Goal: Check status

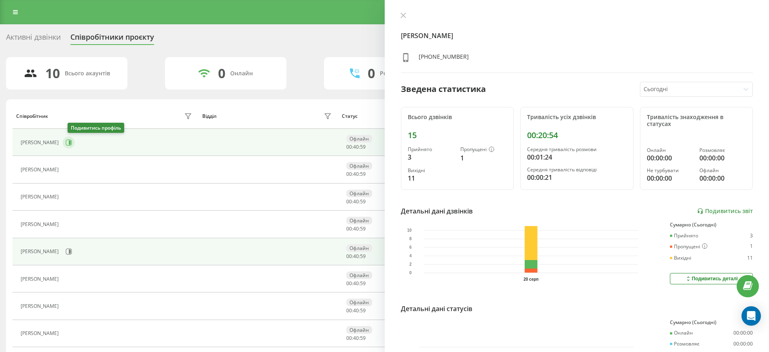
click at [74, 146] on button at bounding box center [69, 142] width 12 height 12
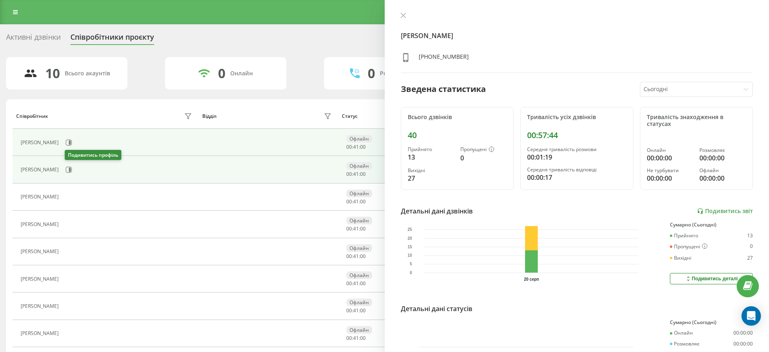
click at [70, 169] on icon at bounding box center [69, 169] width 6 height 6
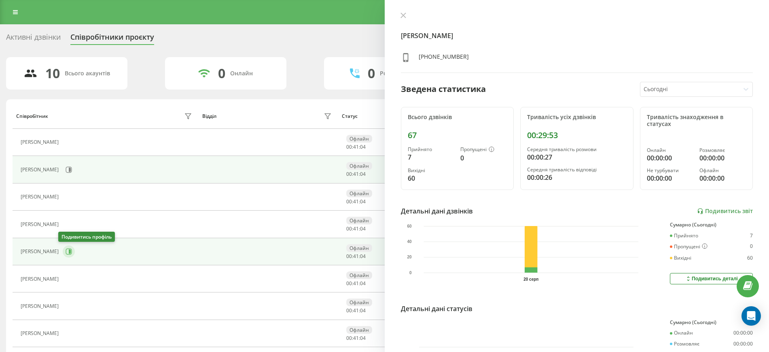
click at [68, 252] on button at bounding box center [69, 251] width 12 height 12
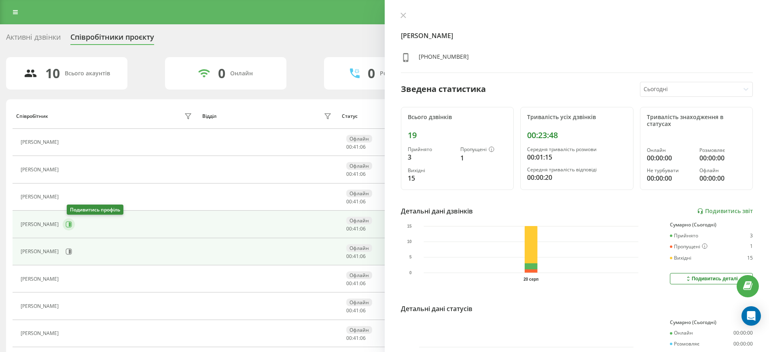
click at [75, 224] on button at bounding box center [69, 224] width 12 height 12
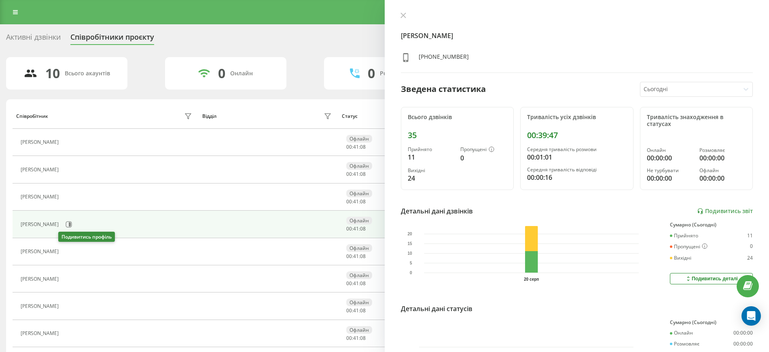
click at [64, 250] on icon at bounding box center [67, 251] width 6 height 6
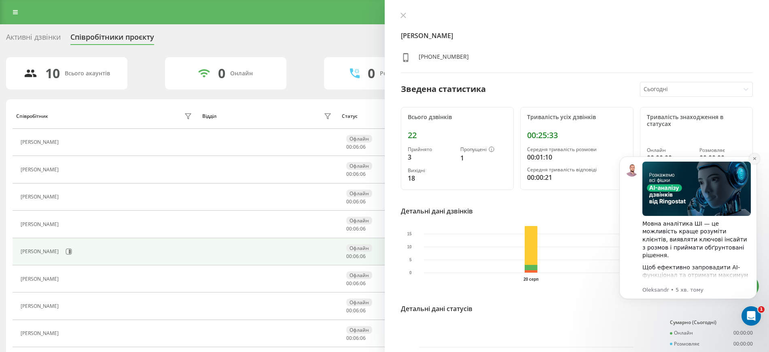
click at [753, 158] on icon "Dismiss notification" at bounding box center [755, 158] width 4 height 4
